Goal: Information Seeking & Learning: Learn about a topic

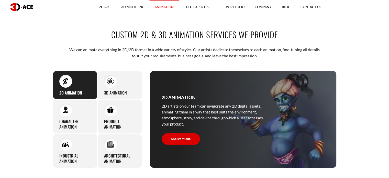
scroll to position [179, 0]
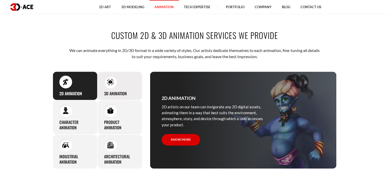
click at [107, 91] on h3 "3D Animation" at bounding box center [115, 93] width 23 height 5
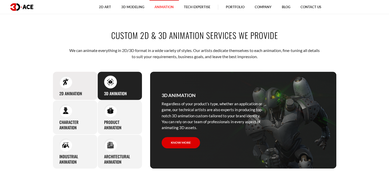
click at [82, 91] on h3 "2D Animation" at bounding box center [70, 93] width 23 height 5
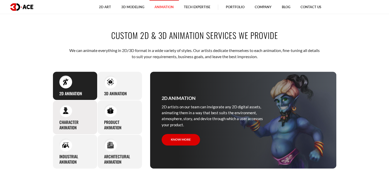
click at [80, 114] on div "Character animation 3D-Ace artists bring characters to life through various ani…" at bounding box center [75, 117] width 45 height 34
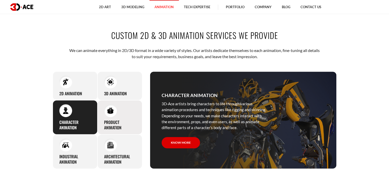
click at [111, 120] on h3 "Product animation" at bounding box center [119, 124] width 31 height 11
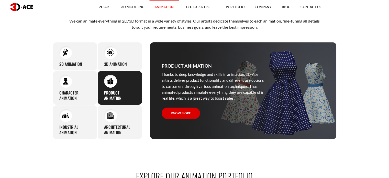
scroll to position [209, 0]
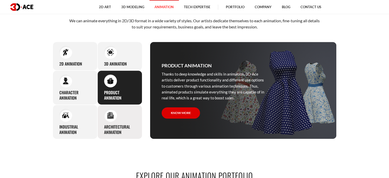
click at [110, 125] on h3 "Architectural animation" at bounding box center [119, 129] width 31 height 11
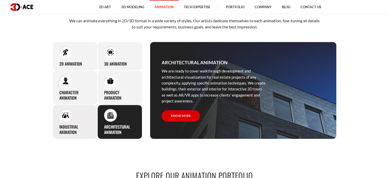
click at [72, 129] on h3 "Industrial animation" at bounding box center [74, 129] width 31 height 11
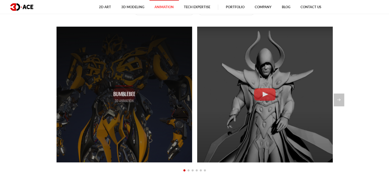
scroll to position [414, 0]
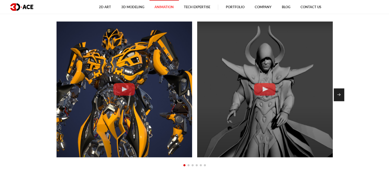
click at [343, 92] on div "Next slide" at bounding box center [338, 94] width 10 height 13
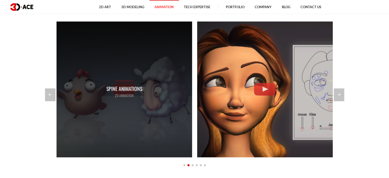
click at [118, 82] on div "Spine Animations 2D Animation" at bounding box center [124, 89] width 36 height 18
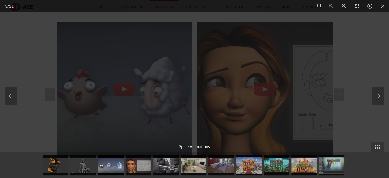
click at [353, 54] on div at bounding box center [194, 89] width 389 height 178
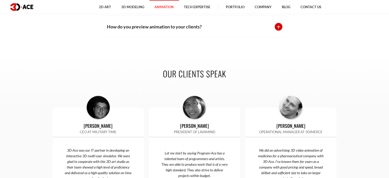
scroll to position [1008, 0]
